Goal: Transaction & Acquisition: Purchase product/service

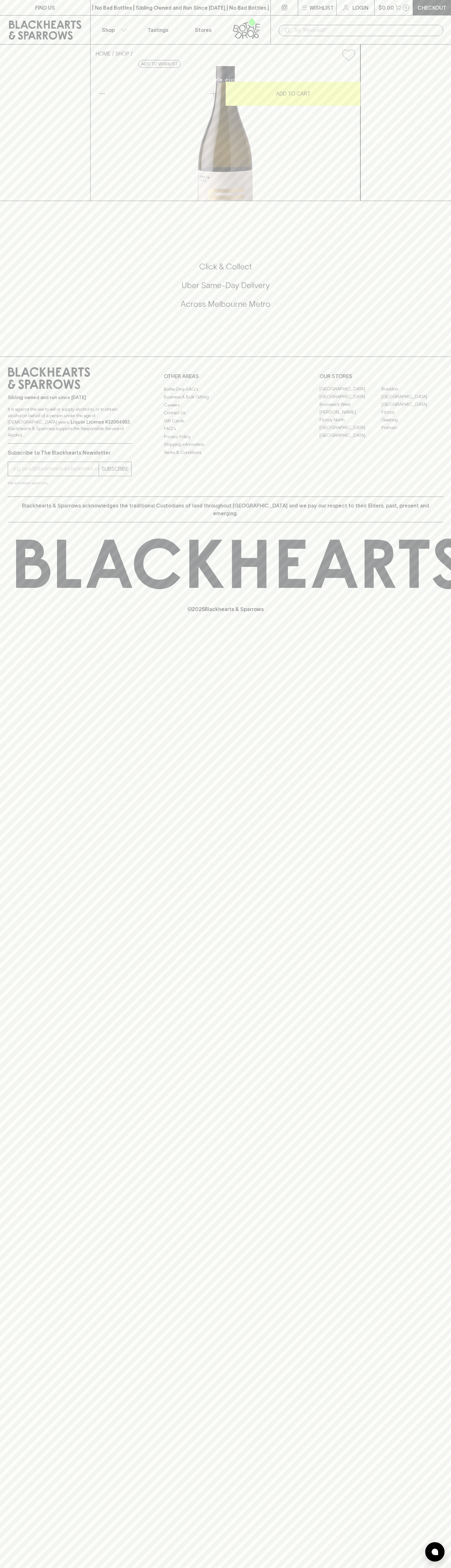
click at [410, 21] on div "​" at bounding box center [361, 30] width 180 height 29
click at [421, 1554] on div "FIND US | No Bad Bottles | Sibling Owned and Run Since 2006 | No Bad Bottles | …" at bounding box center [225, 784] width 451 height 1568
click at [68, 1568] on html "FIND US | No Bad Bottles | Sibling Owned and Run Since 2006 | No Bad Bottles | …" at bounding box center [225, 784] width 451 height 1568
click at [21, 1568] on html "FIND US | No Bad Bottles | Sibling Owned and Run Since 2006 | No Bad Bottles | …" at bounding box center [225, 784] width 451 height 1568
